Goal: Check status: Check status

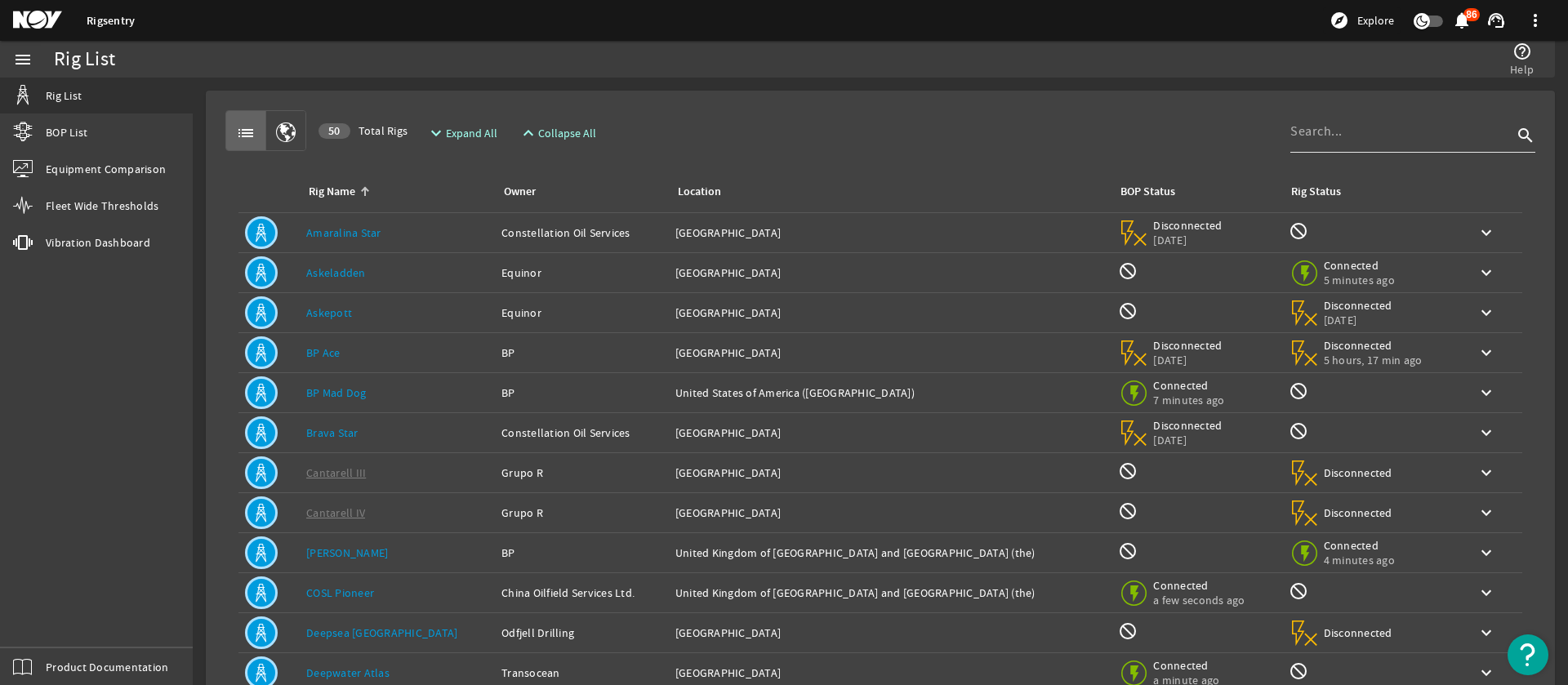
click at [1338, 140] on input at bounding box center [1400, 131] width 222 height 20
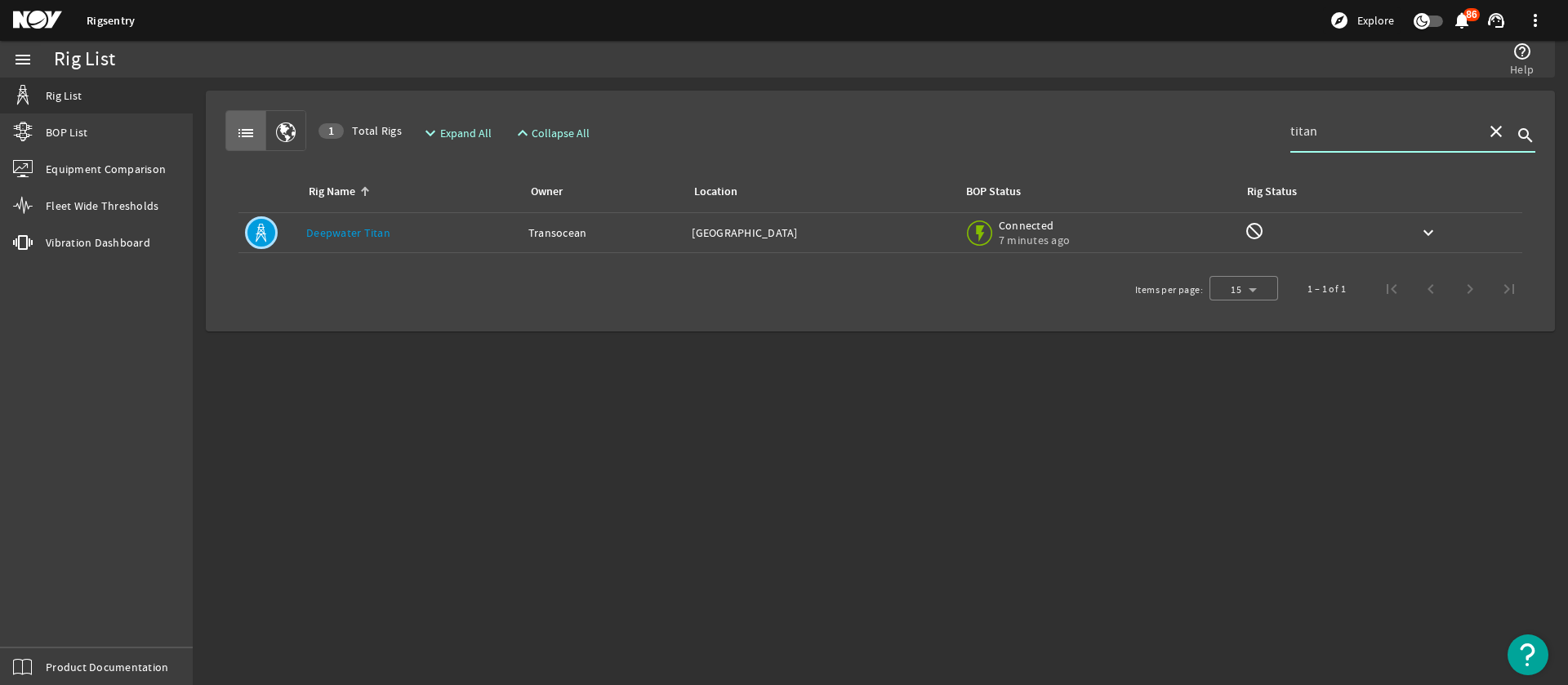
type input "titan"
click at [814, 237] on div "Location: [GEOGRAPHIC_DATA]" at bounding box center [821, 232] width 259 height 16
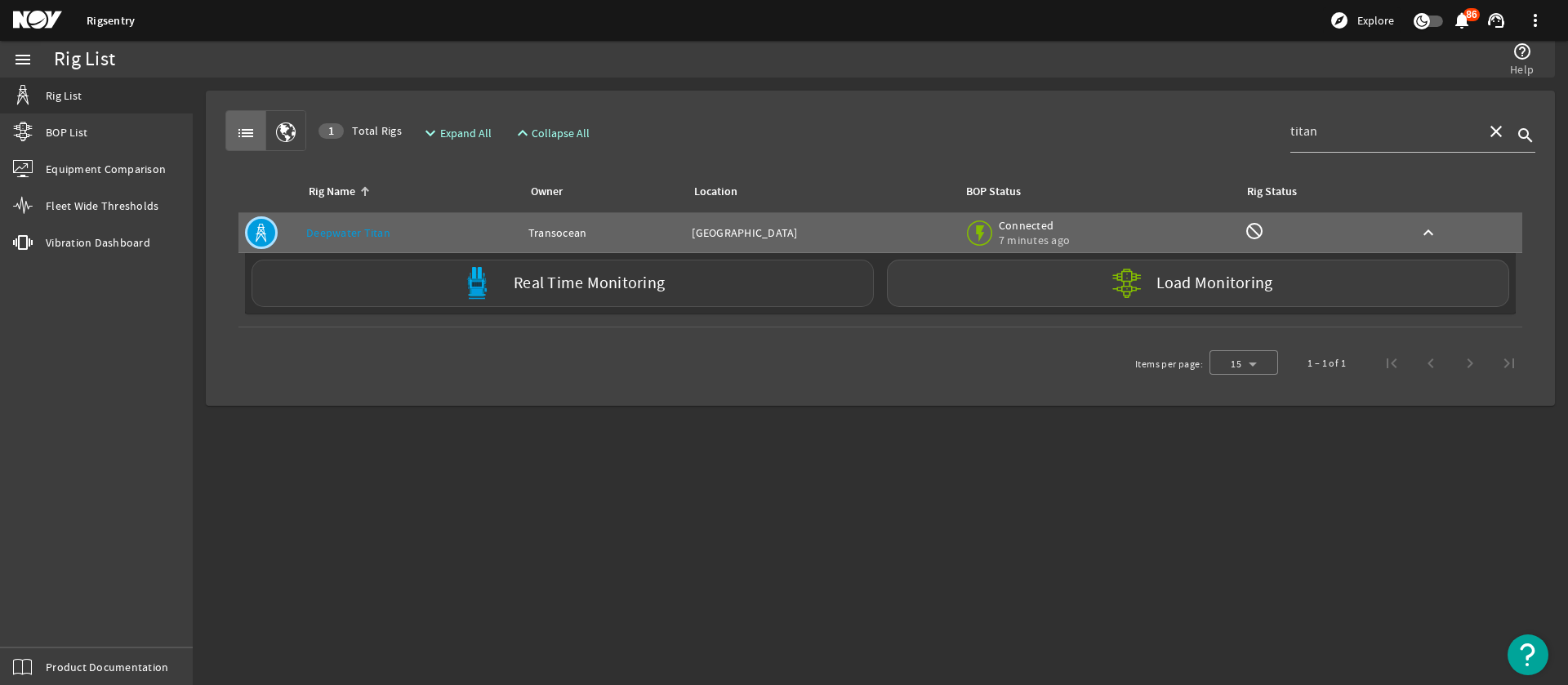
click at [777, 289] on div "Real Time Monitoring" at bounding box center [562, 283] width 622 height 48
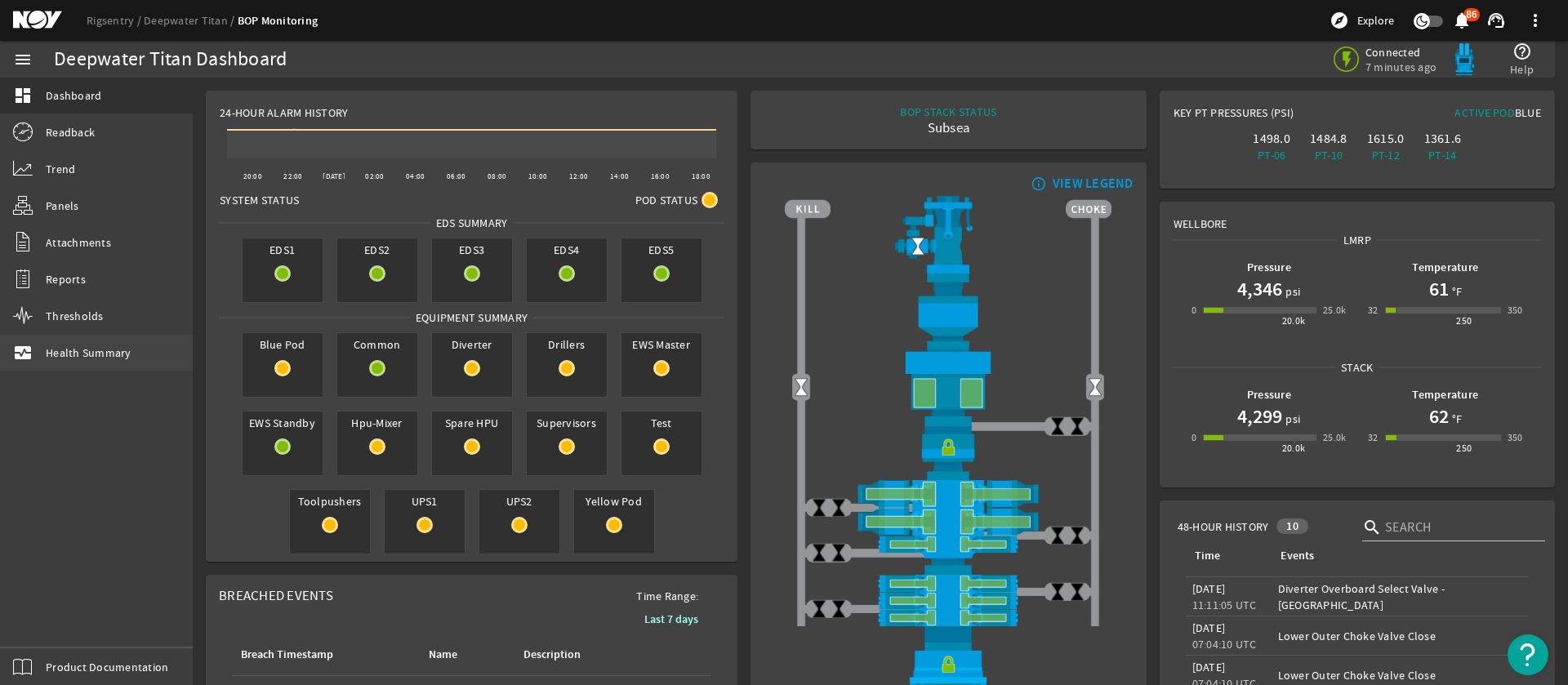
click at [81, 359] on span "Health Summary" at bounding box center [88, 352] width 85 height 16
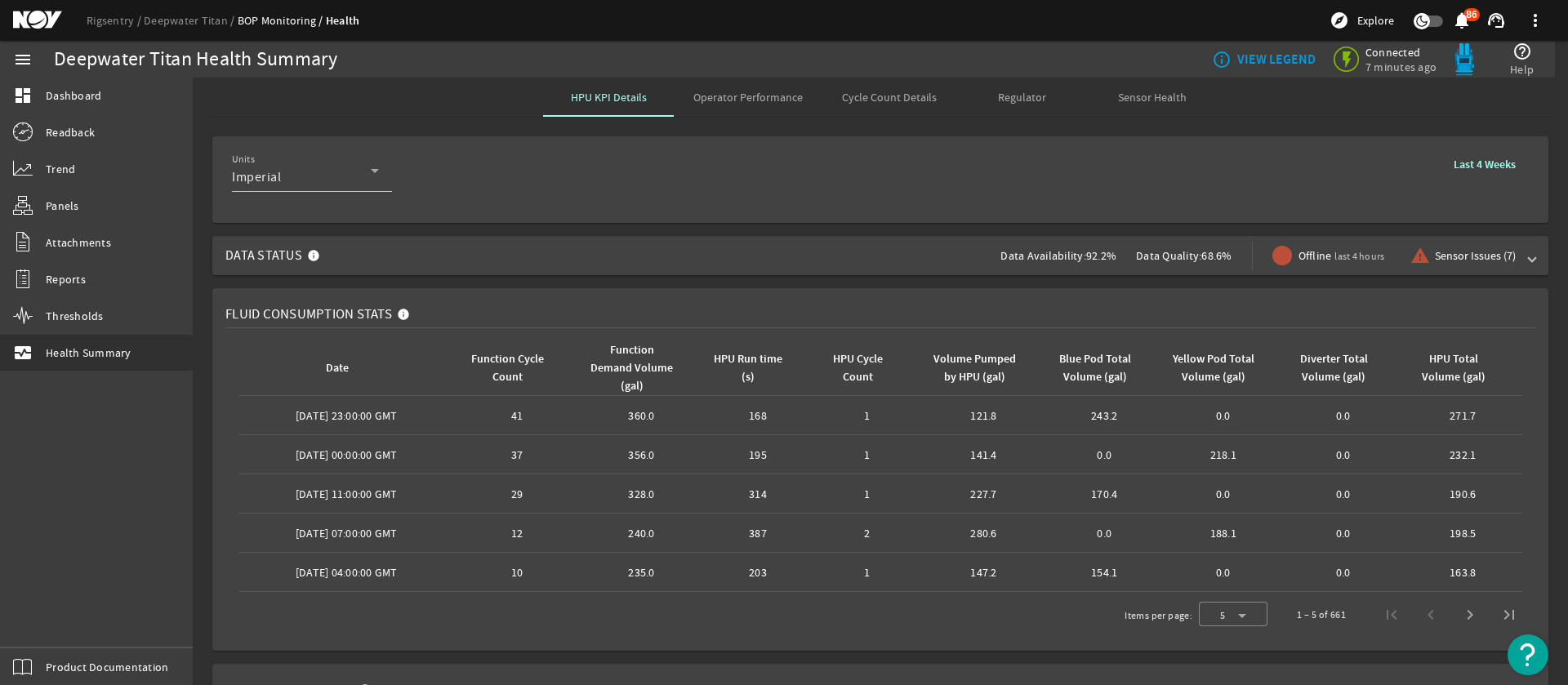
click at [1534, 261] on span at bounding box center [1531, 255] width 7 height 16
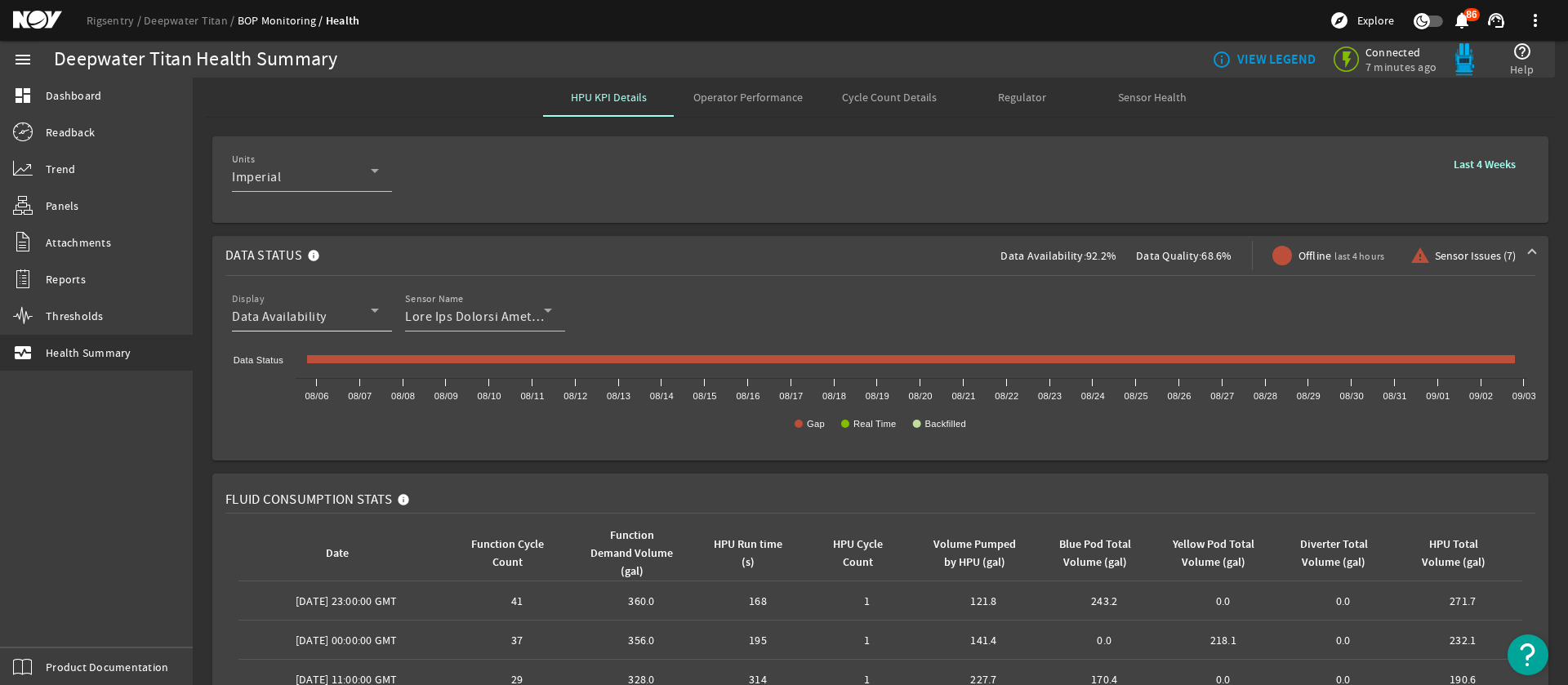
click at [374, 314] on icon at bounding box center [374, 310] width 20 height 20
